Goal: Transaction & Acquisition: Purchase product/service

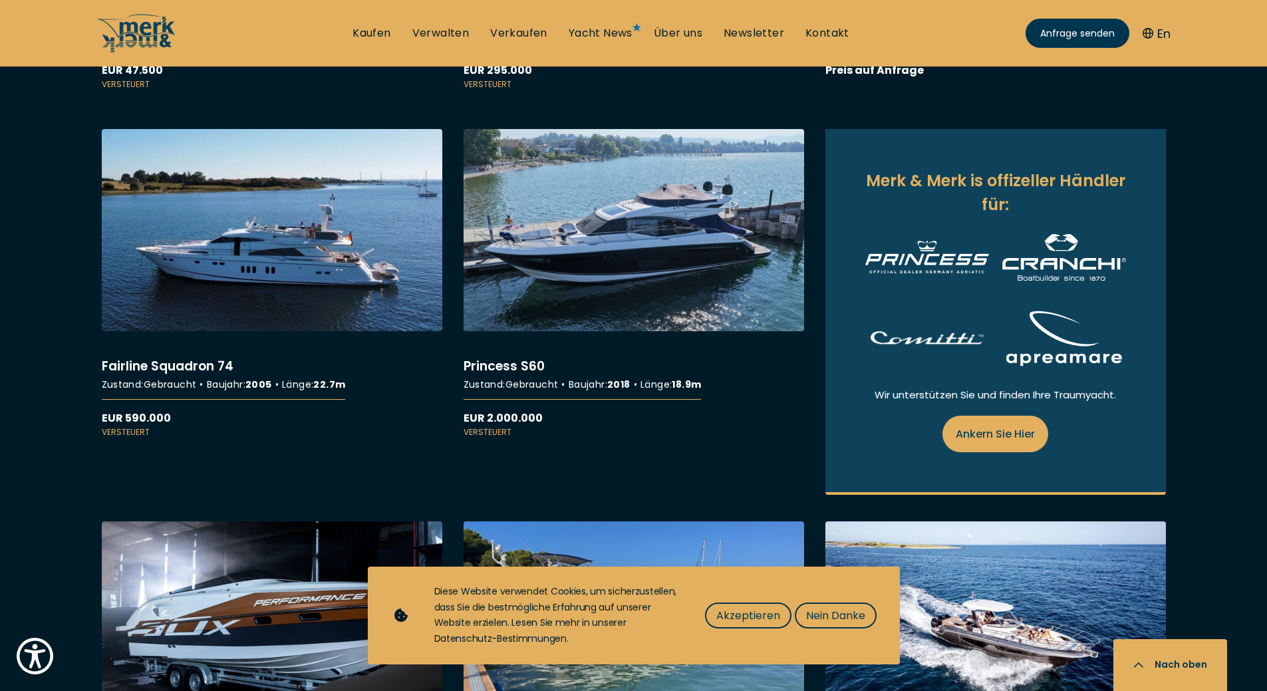
scroll to position [1530, 0]
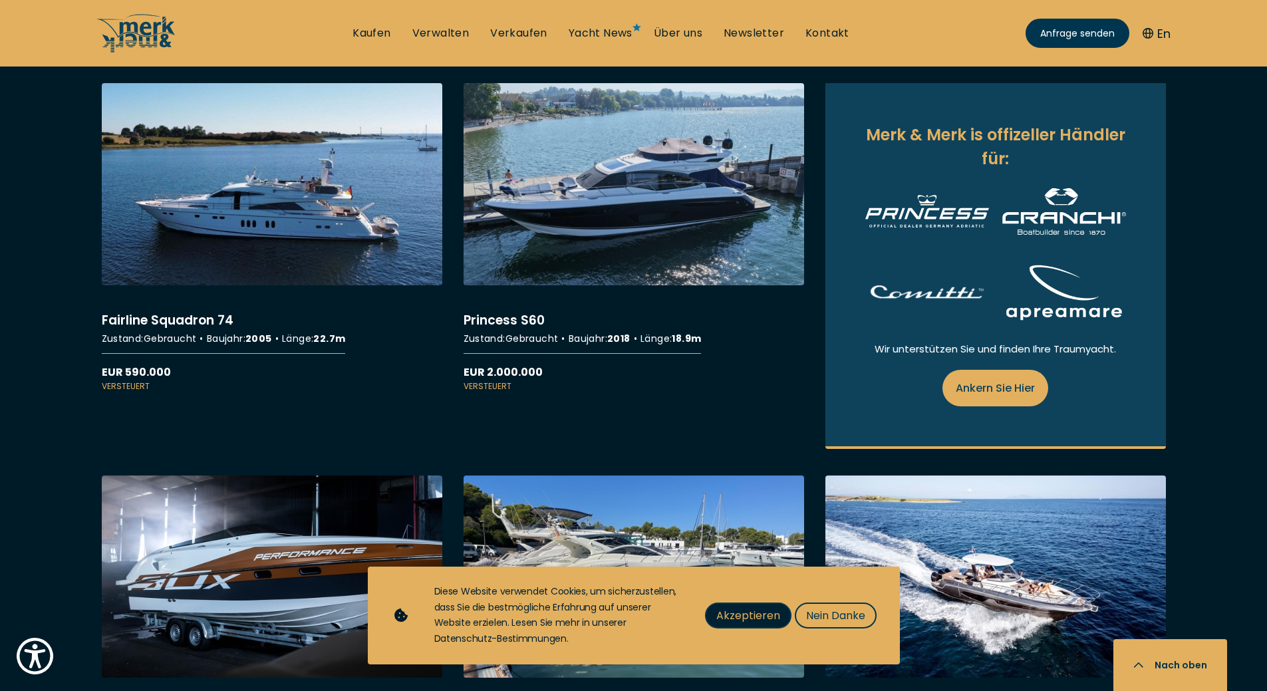
click at [728, 615] on span "Akzeptieren" at bounding box center [748, 615] width 64 height 17
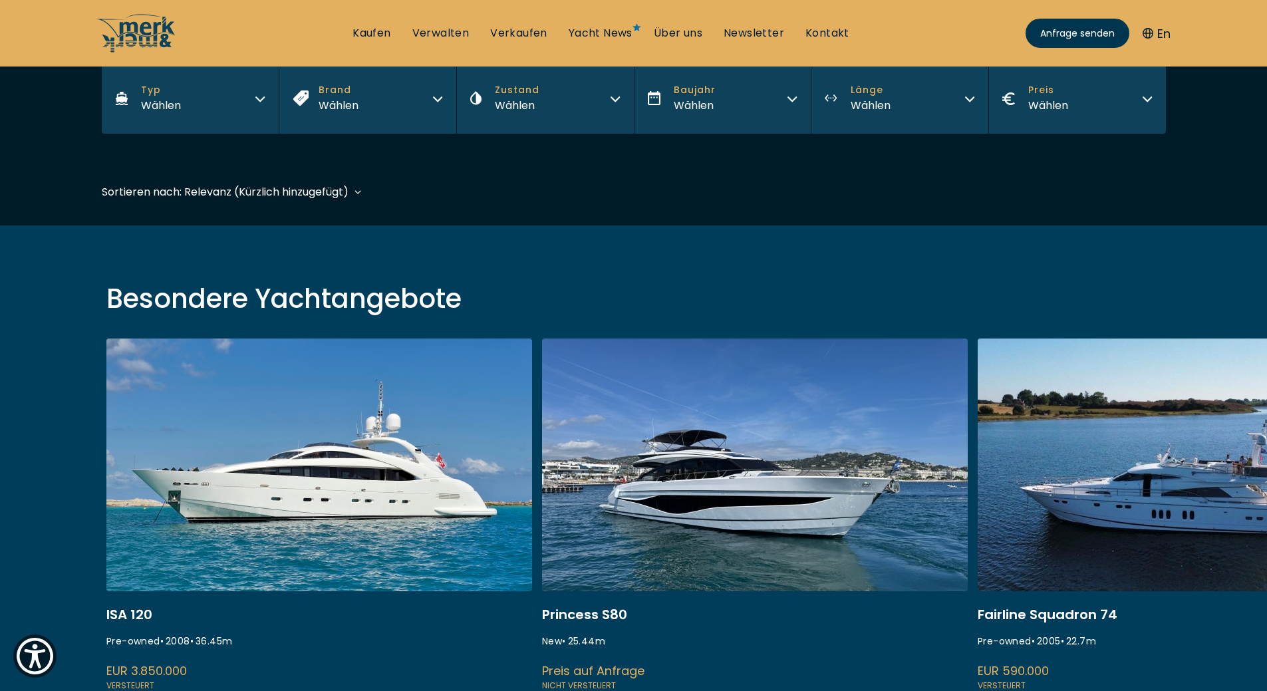
scroll to position [0, 0]
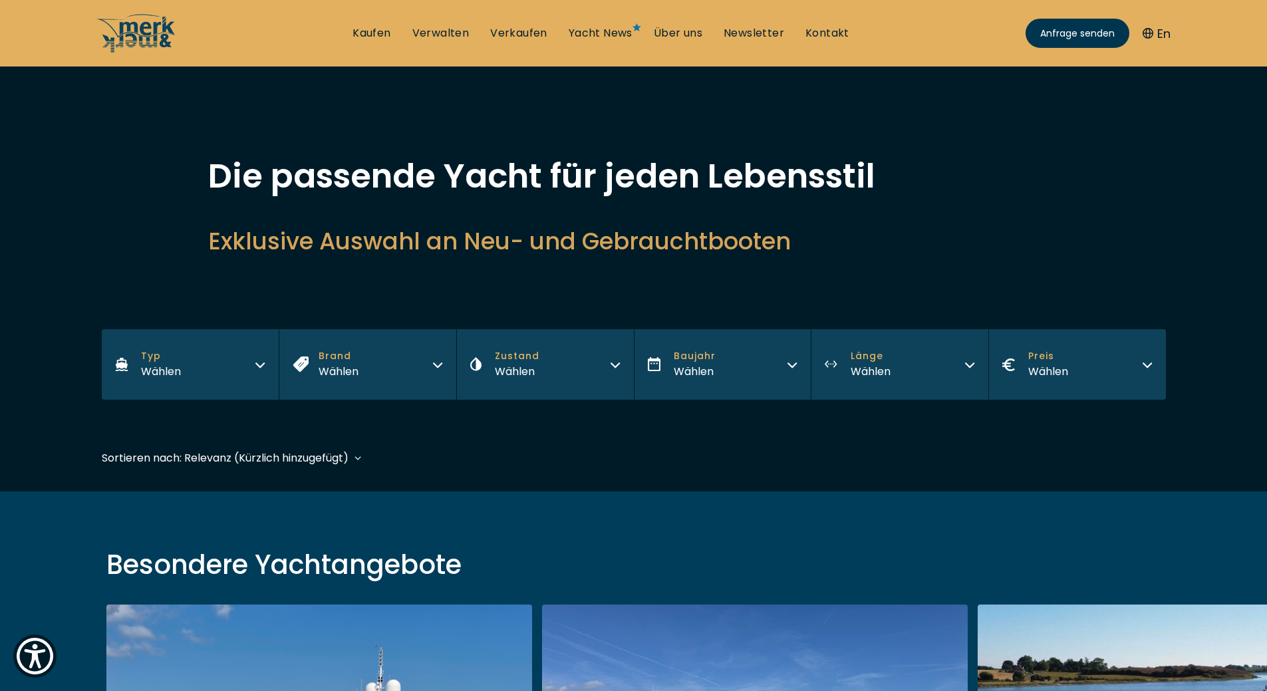
click at [254, 359] on button "Typ Wählen" at bounding box center [191, 364] width 178 height 70
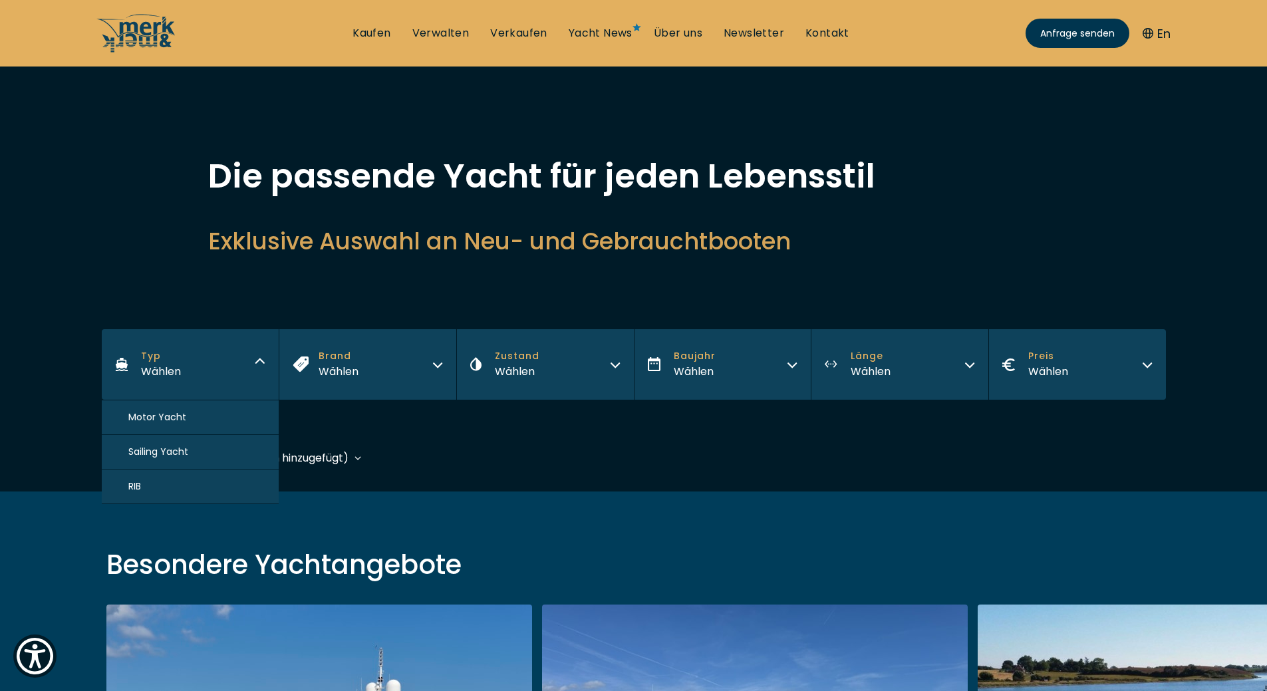
click at [208, 414] on button "Motor Yacht" at bounding box center [191, 417] width 178 height 35
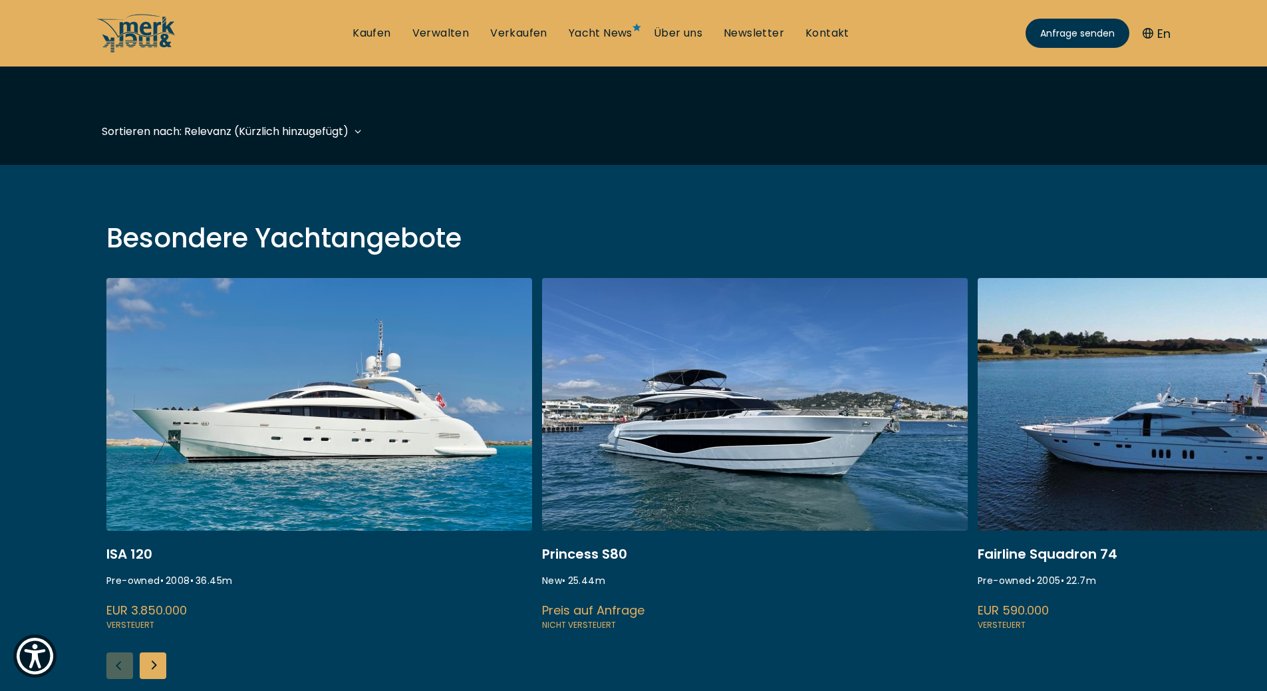
scroll to position [329, 0]
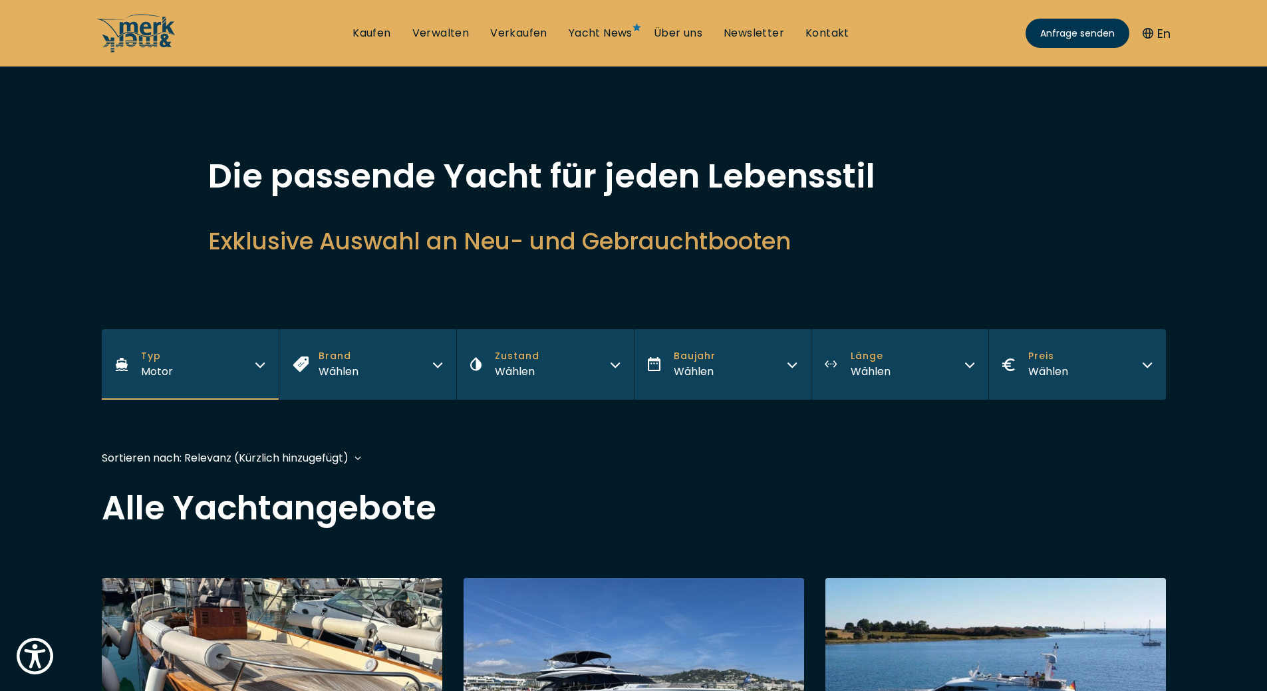
click at [442, 361] on button "Brand Wählen" at bounding box center [368, 364] width 178 height 70
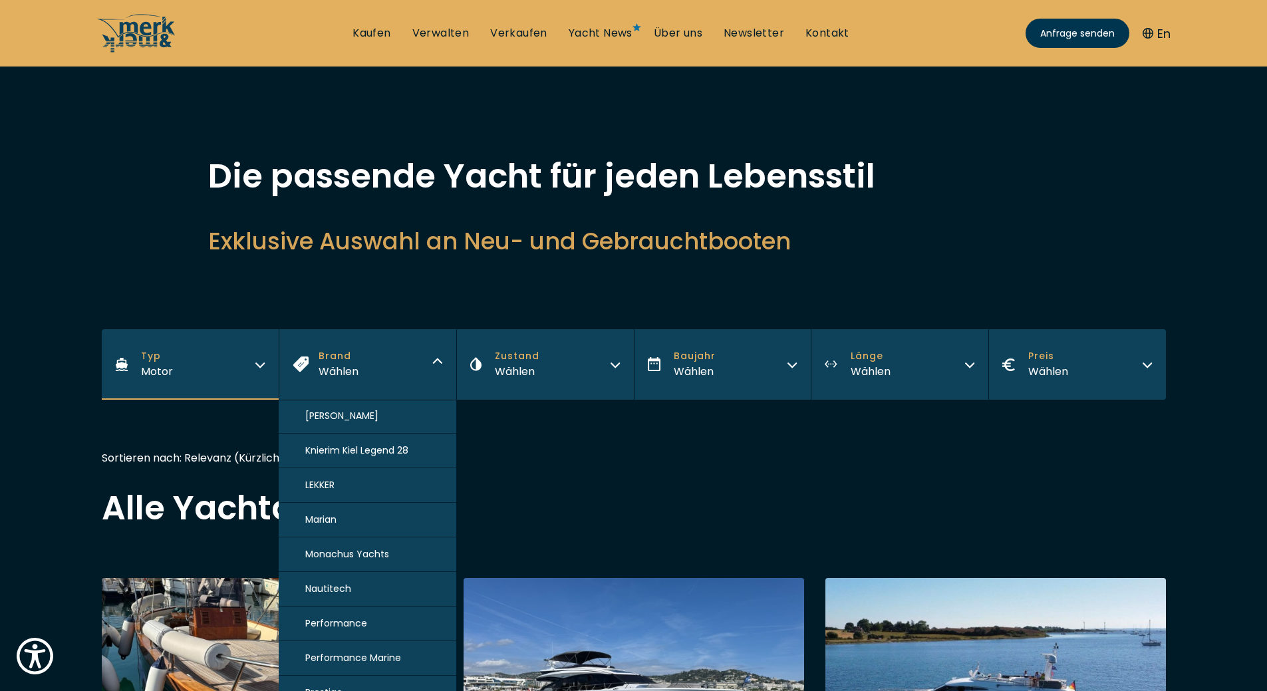
scroll to position [738, 0]
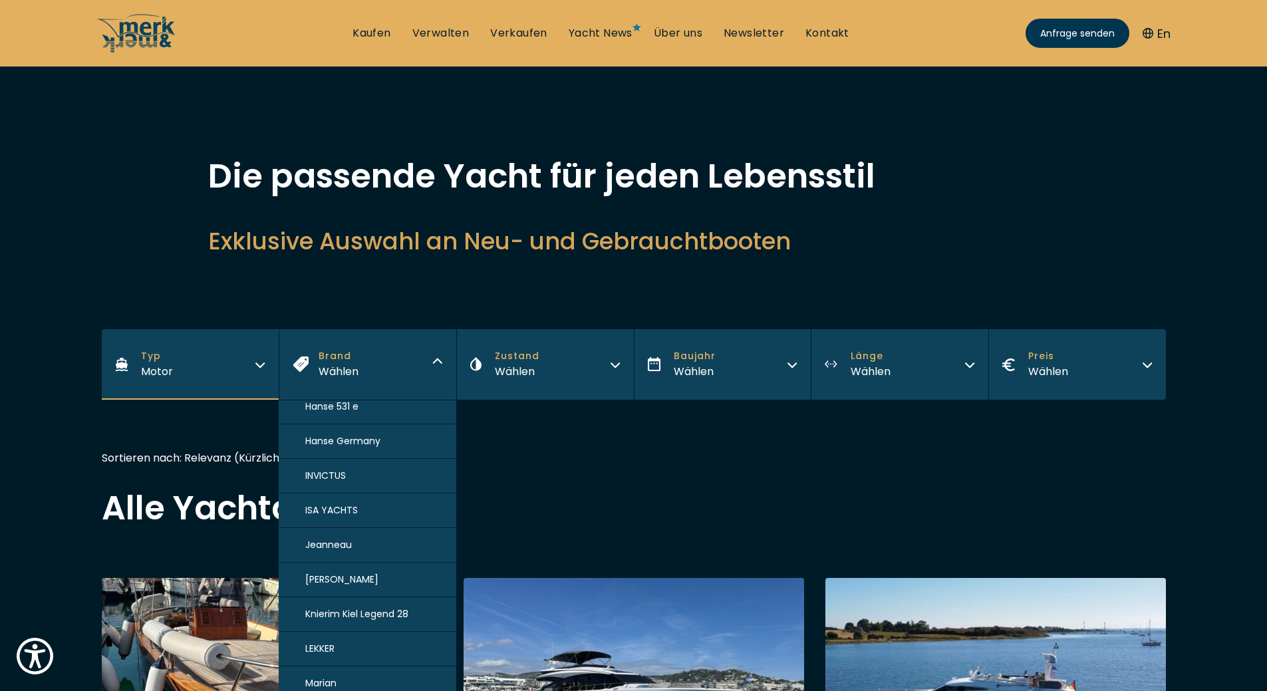
click at [621, 360] on button "Zustand Wählen" at bounding box center [545, 364] width 178 height 70
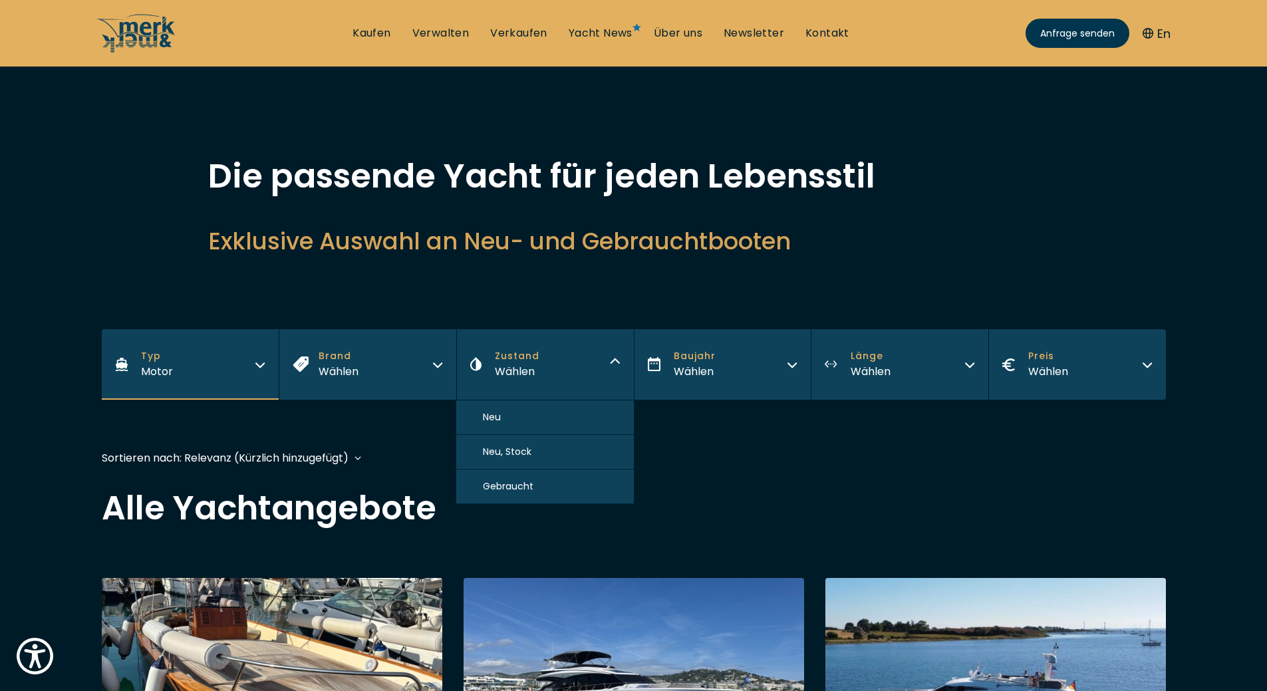
click at [545, 488] on button "Gebraucht" at bounding box center [545, 487] width 178 height 35
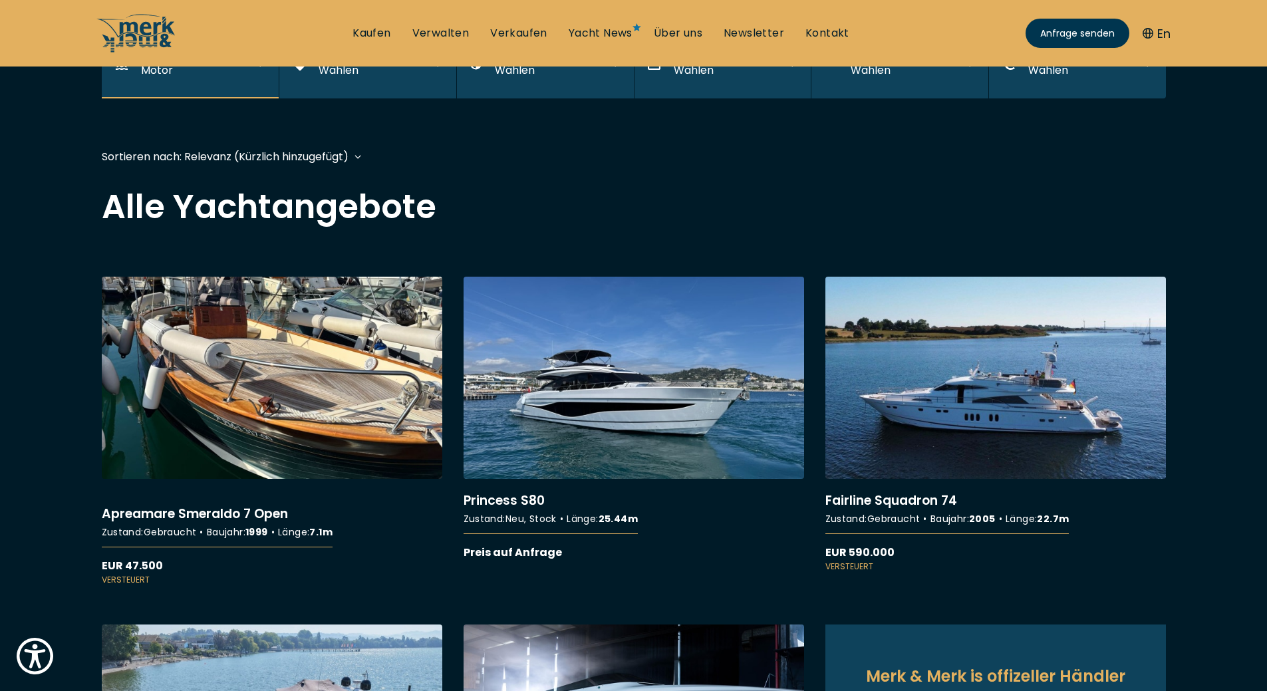
scroll to position [328, 0]
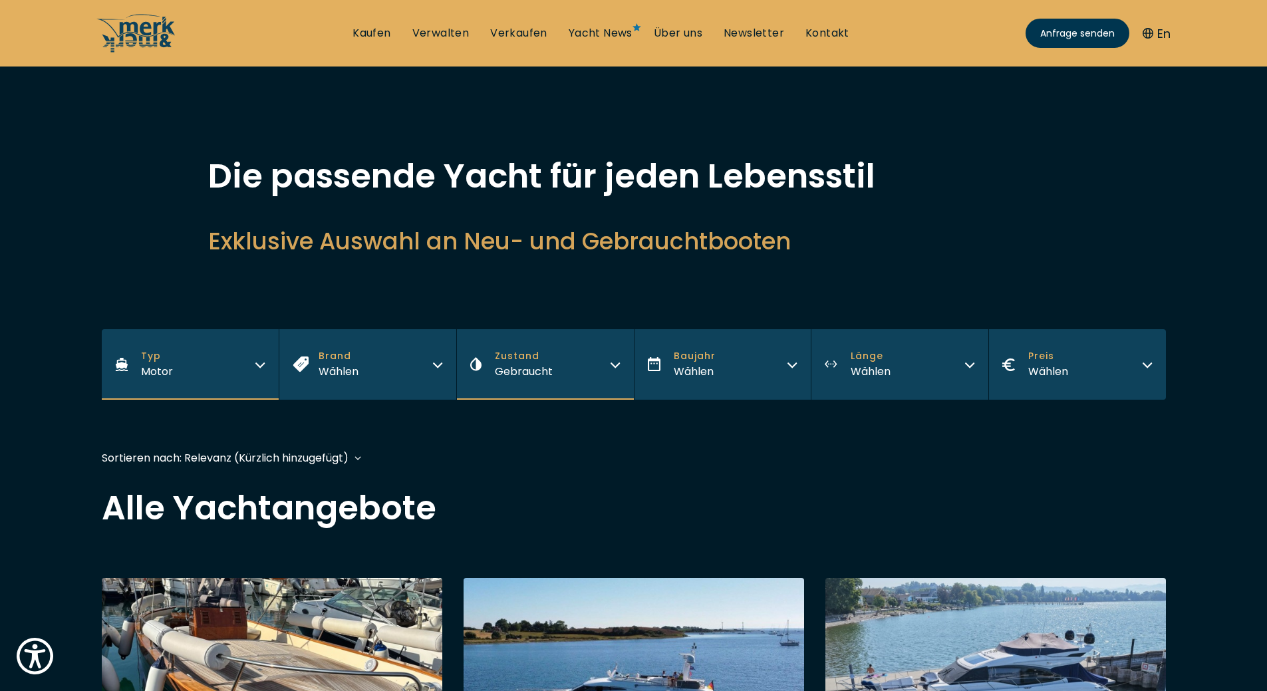
click at [791, 362] on icon "button" at bounding box center [792, 363] width 11 height 11
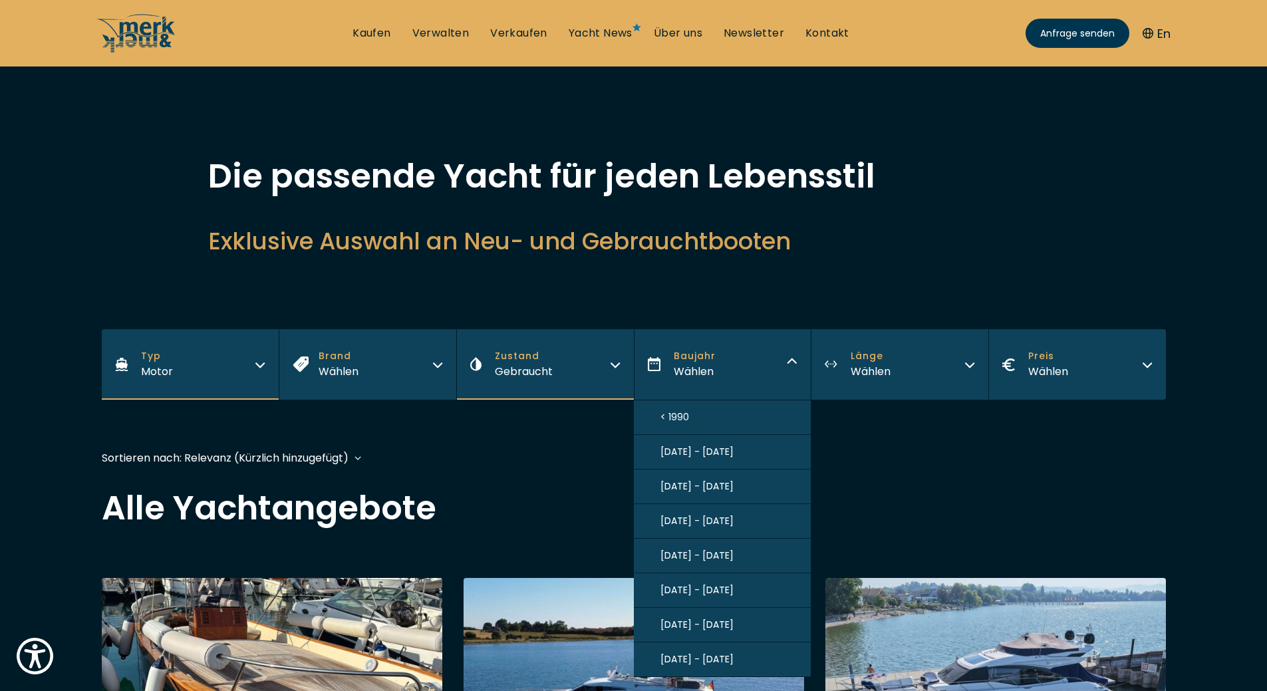
click at [732, 484] on button "[DATE] - [DATE]" at bounding box center [723, 487] width 178 height 35
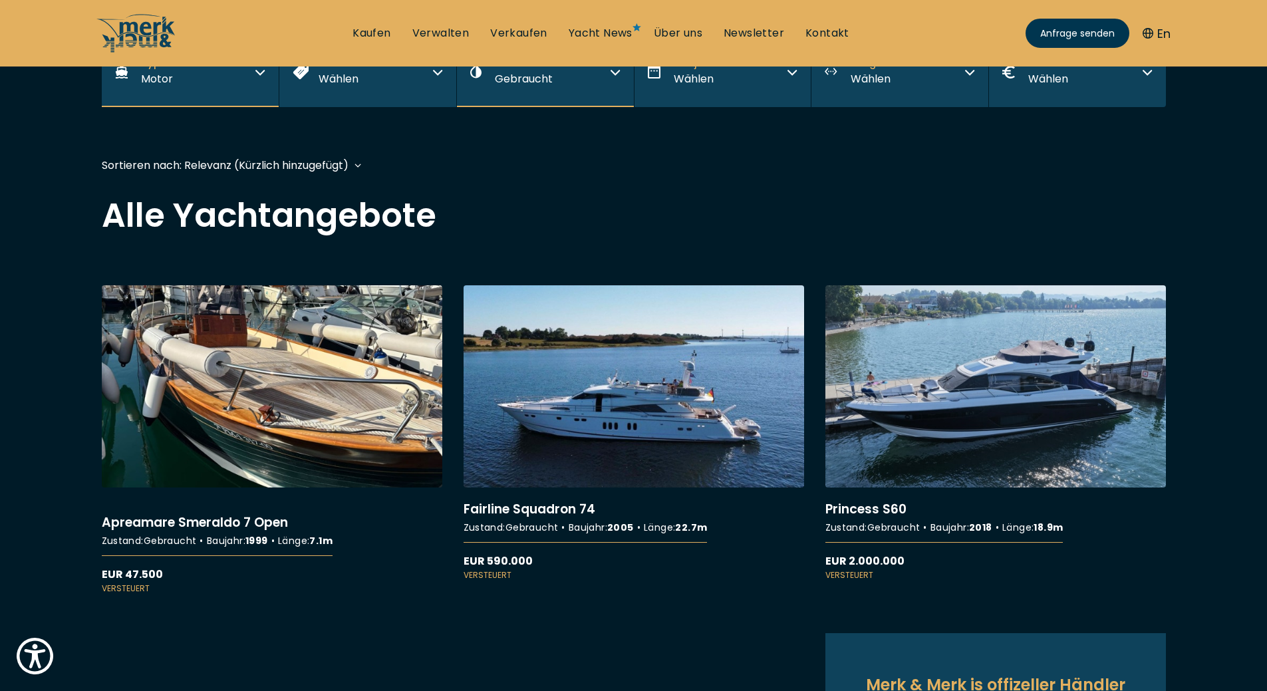
scroll to position [327, 0]
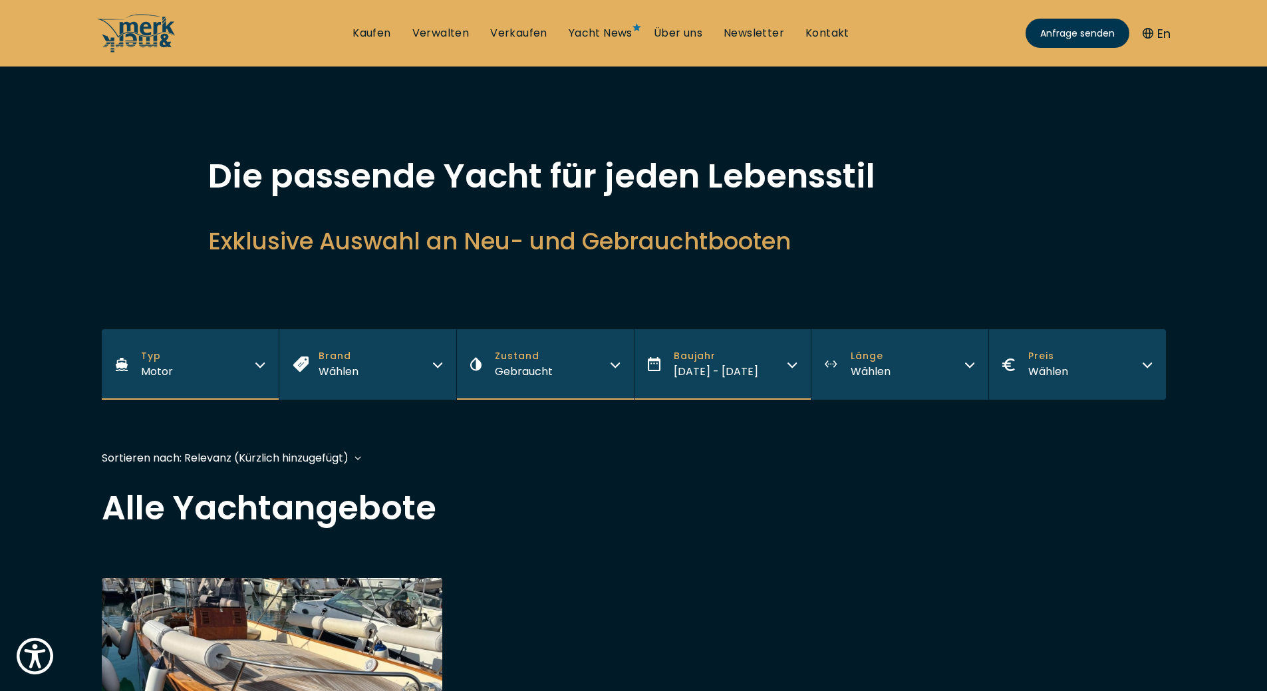
click at [968, 362] on icon "button" at bounding box center [969, 363] width 11 height 11
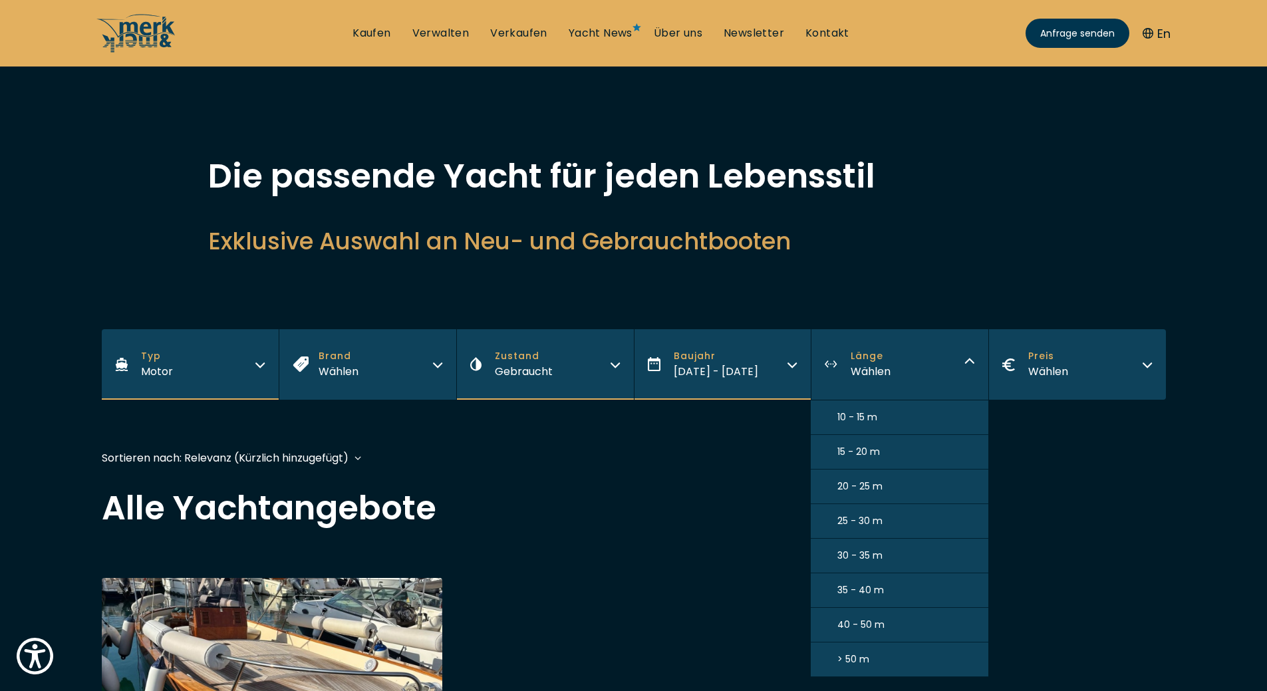
click at [872, 422] on span "10 - 15 m" at bounding box center [857, 417] width 40 height 14
